Goal: Task Accomplishment & Management: Complete application form

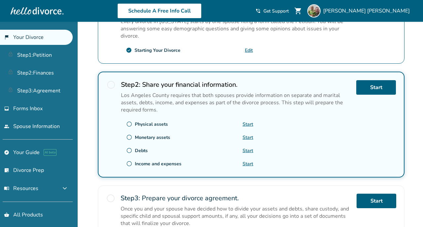
scroll to position [159, 0]
click at [371, 90] on link "Start" at bounding box center [376, 87] width 40 height 15
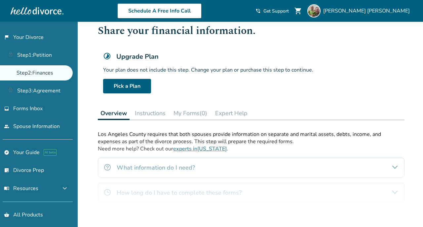
scroll to position [17, 0]
click at [124, 90] on link "Pick a Plan" at bounding box center [127, 86] width 48 height 15
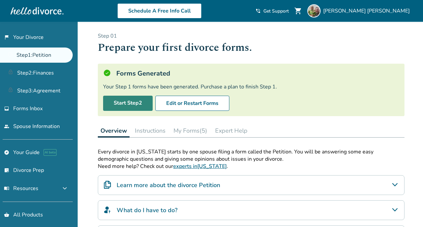
click at [132, 103] on link "Start Step 2" at bounding box center [128, 103] width 50 height 15
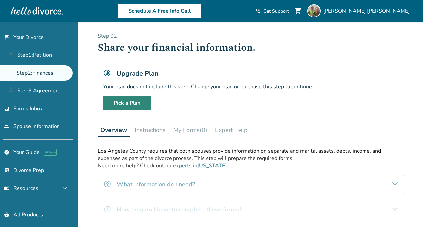
click at [132, 107] on link "Pick a Plan" at bounding box center [127, 103] width 48 height 15
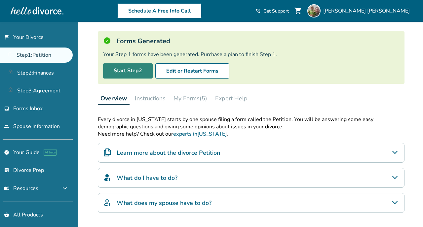
click at [119, 73] on link "Start Step 2" at bounding box center [128, 70] width 50 height 15
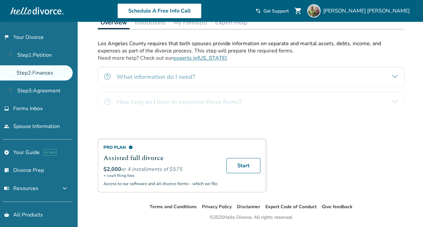
scroll to position [129, 0]
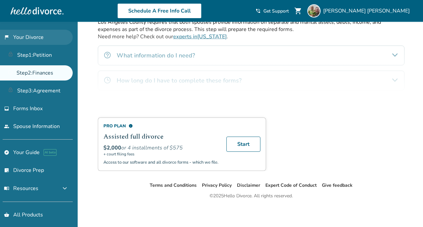
click at [33, 36] on link "flag_2 Your Divorce" at bounding box center [36, 37] width 73 height 15
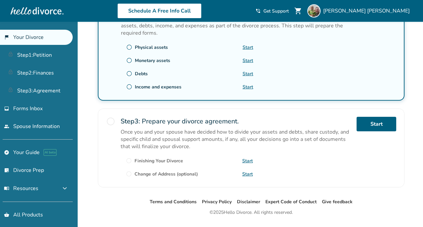
scroll to position [239, 0]
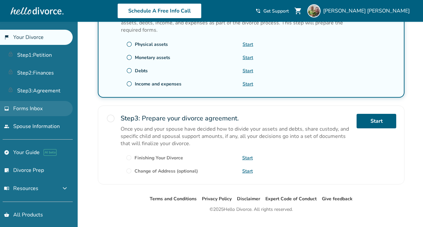
click at [20, 105] on span "Forms Inbox" at bounding box center [27, 108] width 29 height 7
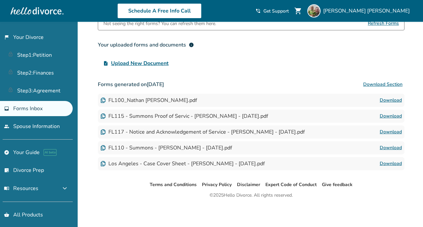
click at [397, 82] on button "Download Section" at bounding box center [382, 84] width 43 height 13
